Goal: Find specific page/section: Find specific page/section

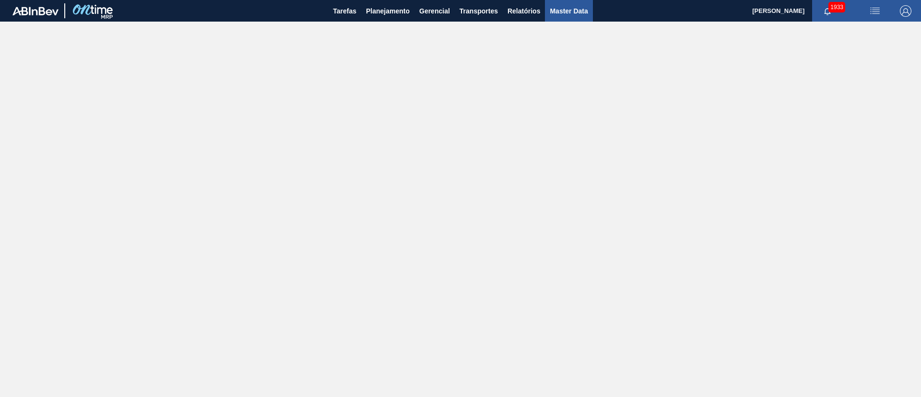
click at [566, 18] on button "Master Data" at bounding box center [568, 11] width 47 height 22
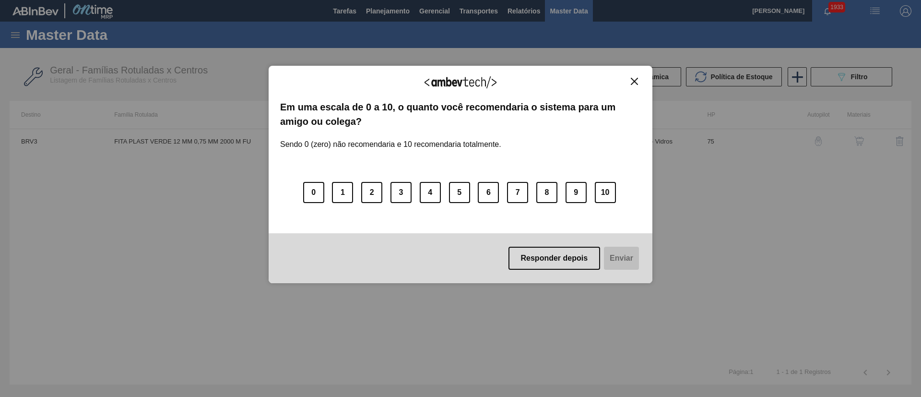
click at [638, 78] on img "Close" at bounding box center [634, 81] width 7 height 7
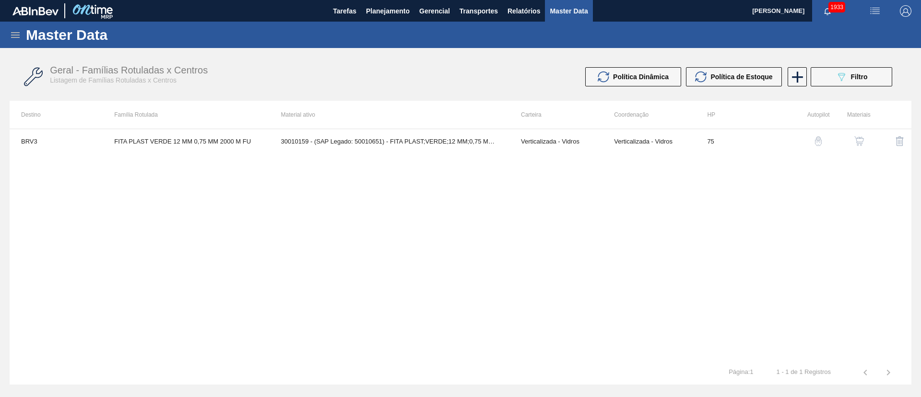
click at [18, 38] on icon at bounding box center [16, 35] width 12 height 12
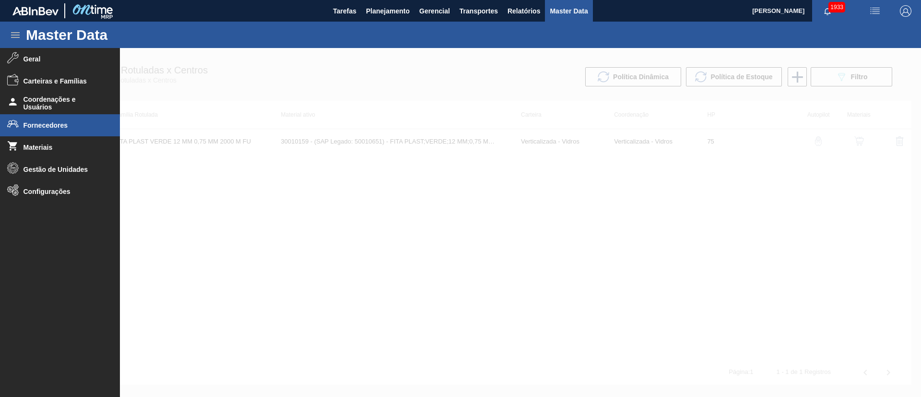
click at [53, 129] on li "Fornecedores" at bounding box center [60, 125] width 120 height 22
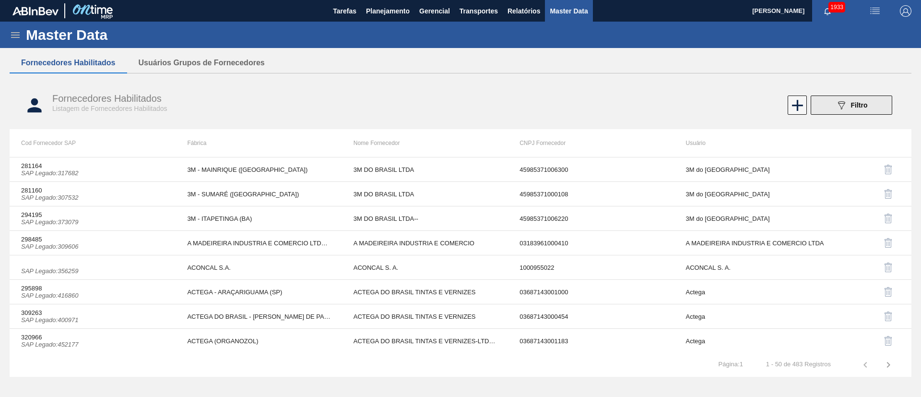
click at [841, 106] on icon "089F7B8B-B2A5-4AFE-B5C0-19BA573D28AC" at bounding box center [842, 105] width 12 height 12
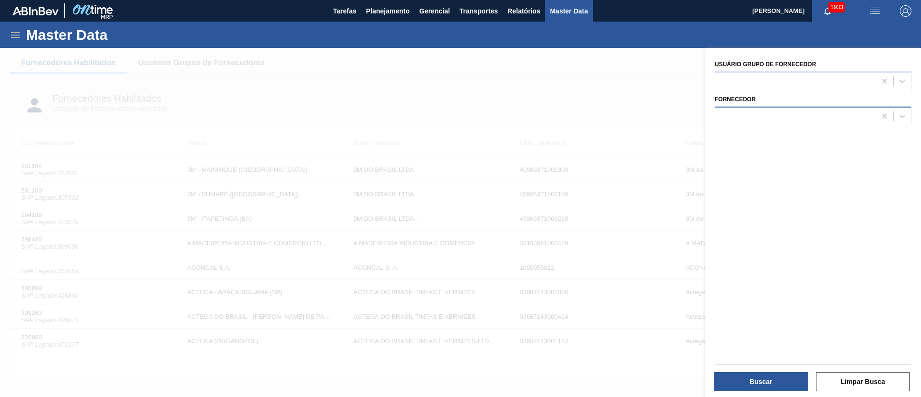
click at [736, 112] on div at bounding box center [795, 116] width 161 height 14
type input "BRVB"
click at [643, 77] on div at bounding box center [460, 246] width 921 height 397
